Goal: Task Accomplishment & Management: Use online tool/utility

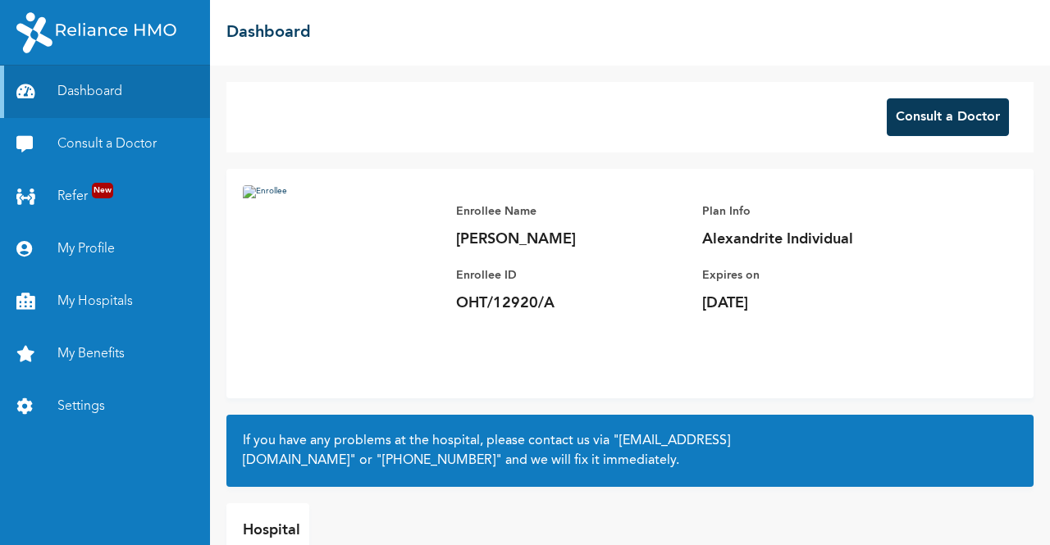
click at [917, 126] on button "Consult a Doctor" at bounding box center [948, 117] width 122 height 38
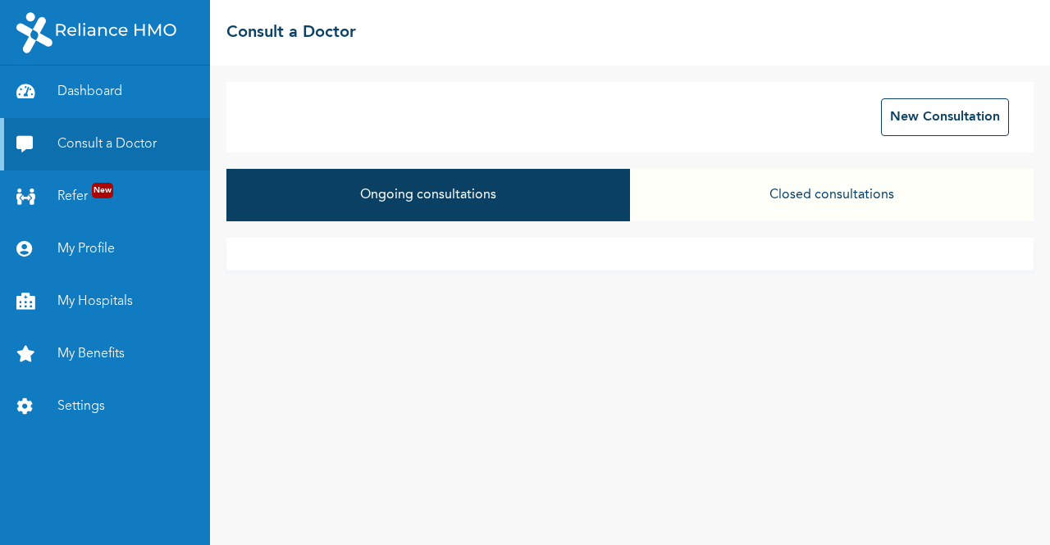
click at [812, 196] on button "Closed consultations" at bounding box center [832, 195] width 404 height 52
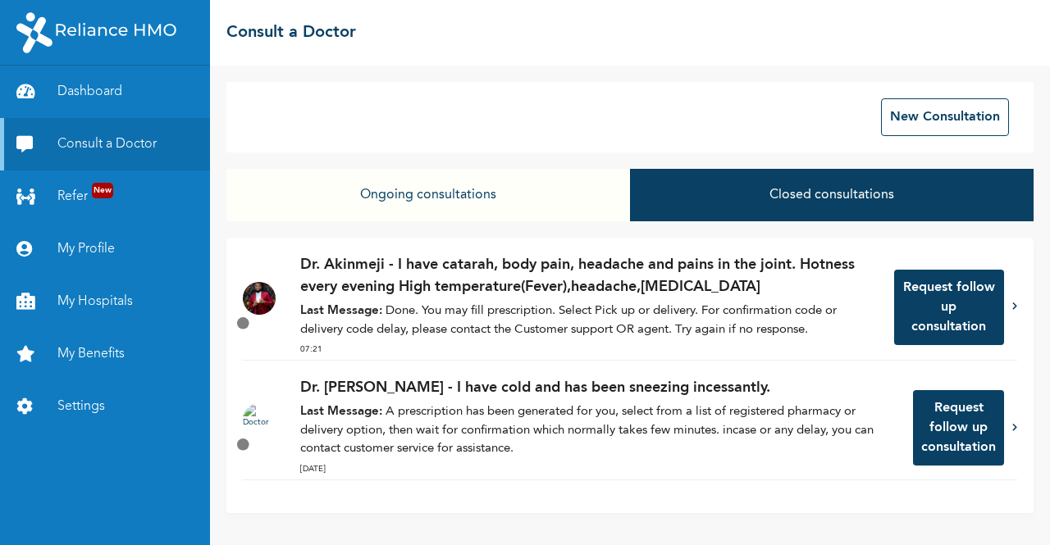
click at [463, 293] on p "Dr. Akinmeji - I have catarah, body pain, headache and pains in the joint. Hotn…" at bounding box center [588, 276] width 577 height 44
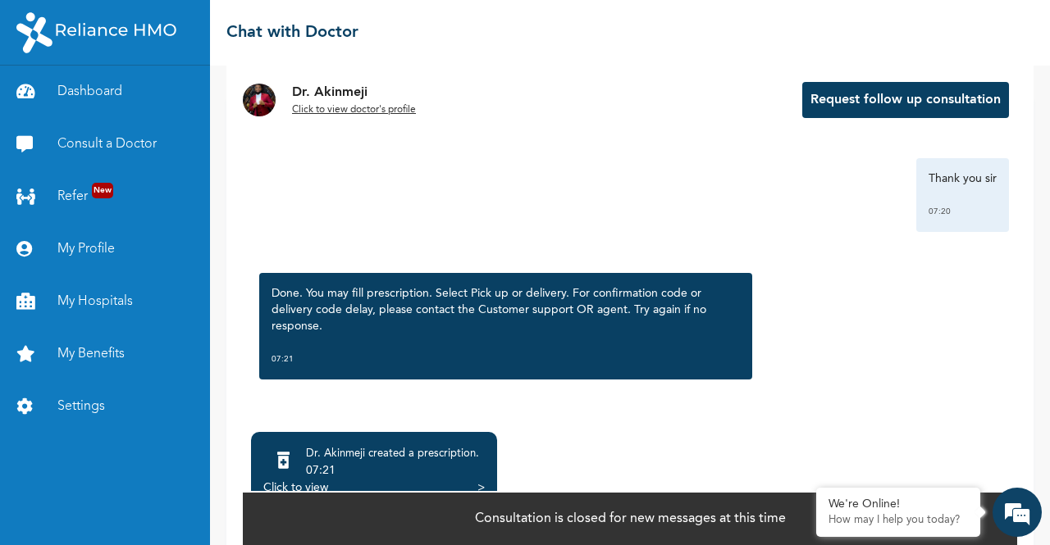
scroll to position [95, 0]
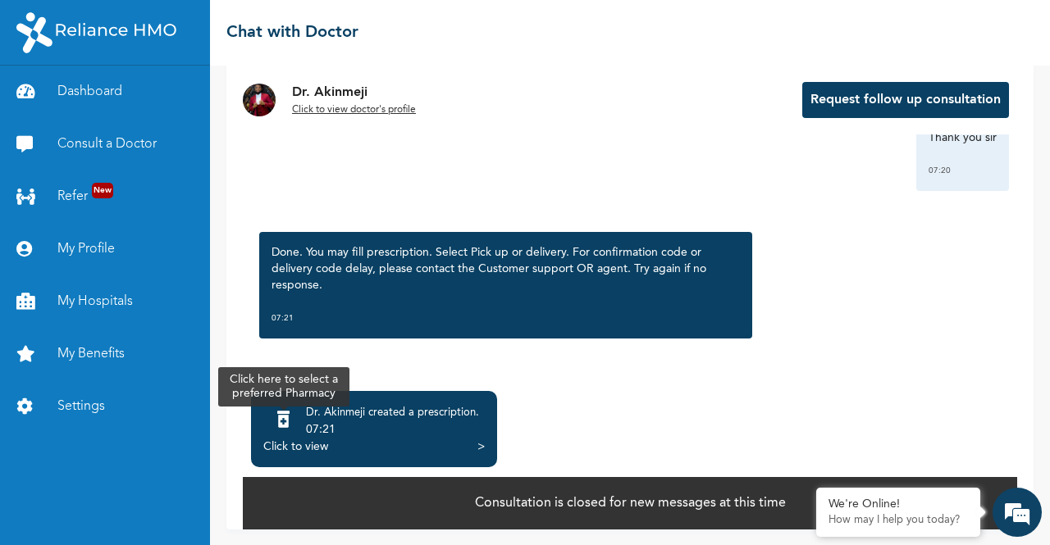
click at [279, 425] on icon at bounding box center [283, 420] width 12 height 16
click at [284, 417] on icon at bounding box center [283, 420] width 12 height 16
click at [287, 448] on div "Click to view" at bounding box center [295, 447] width 65 height 16
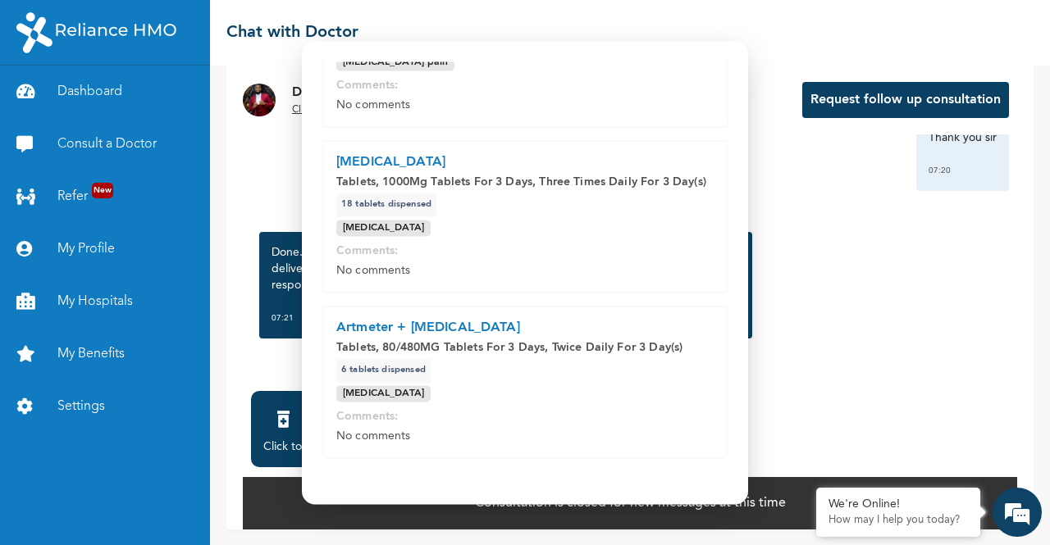
scroll to position [449, 0]
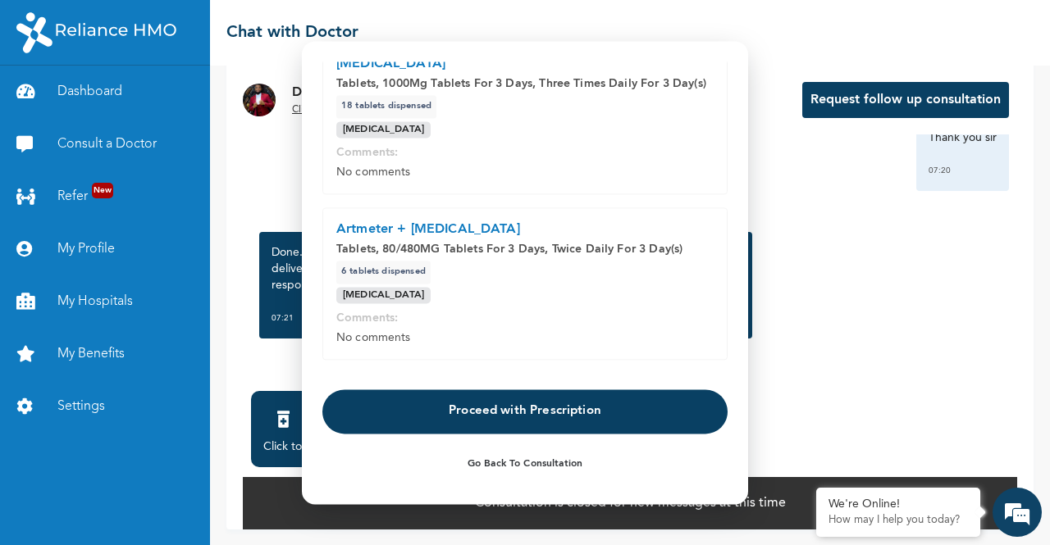
click at [519, 417] on button "Proceed with Prescription" at bounding box center [524, 412] width 405 height 44
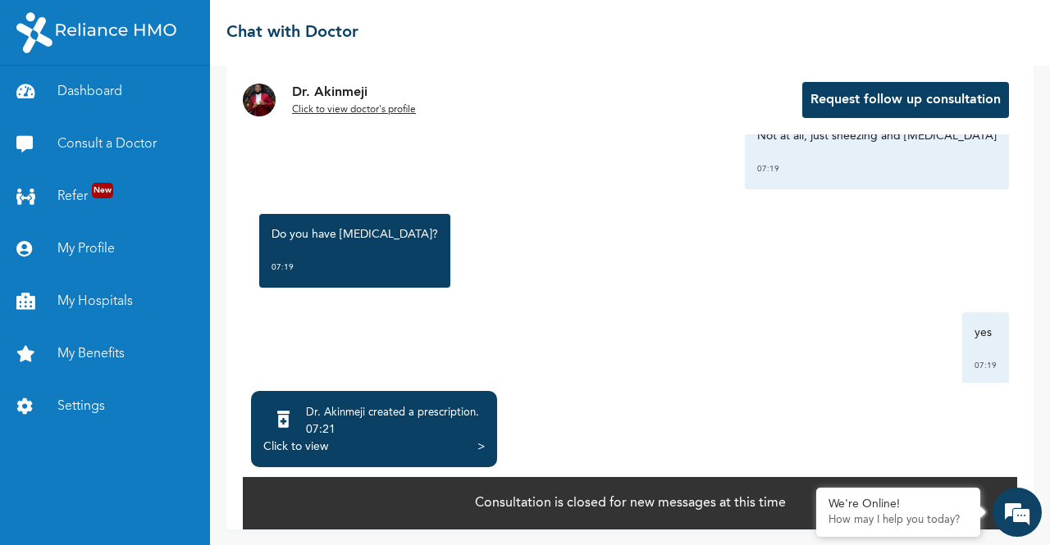
scroll to position [833, 0]
